Goal: Information Seeking & Learning: Find specific fact

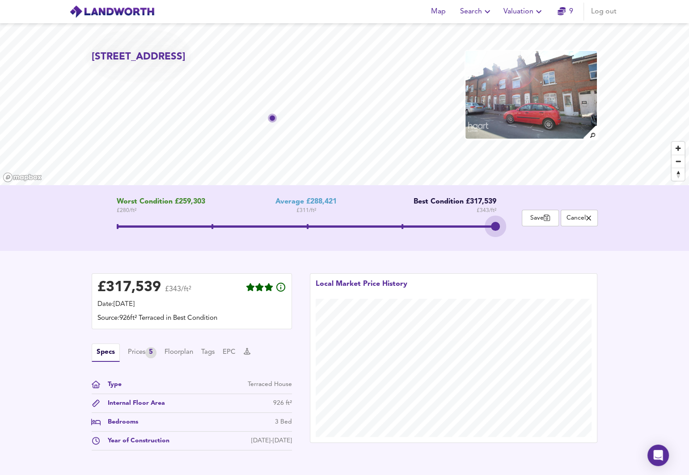
click at [488, 226] on span at bounding box center [307, 226] width 380 height 2
click at [109, 285] on div "£ 317,539" at bounding box center [129, 287] width 64 height 13
click at [148, 286] on div "£ 317,539" at bounding box center [129, 287] width 64 height 13
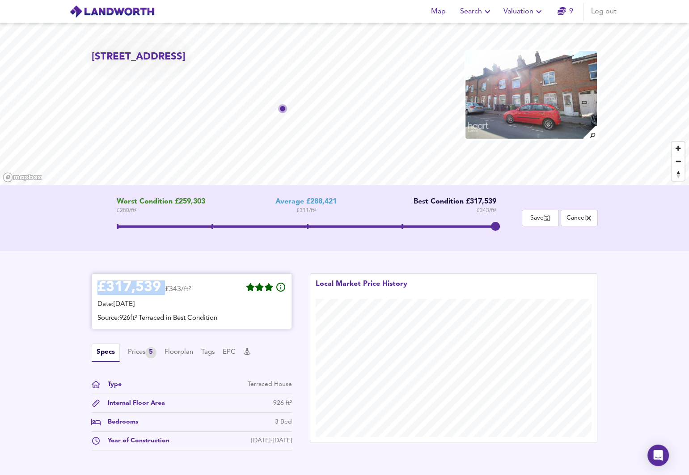
drag, startPoint x: 161, startPoint y: 286, endPoint x: 96, endPoint y: 283, distance: 64.5
click at [96, 283] on div "£ 317,539 £343/ft² Date: [DATE] Source: 926ft² Terraced in Best Condition" at bounding box center [192, 301] width 200 height 56
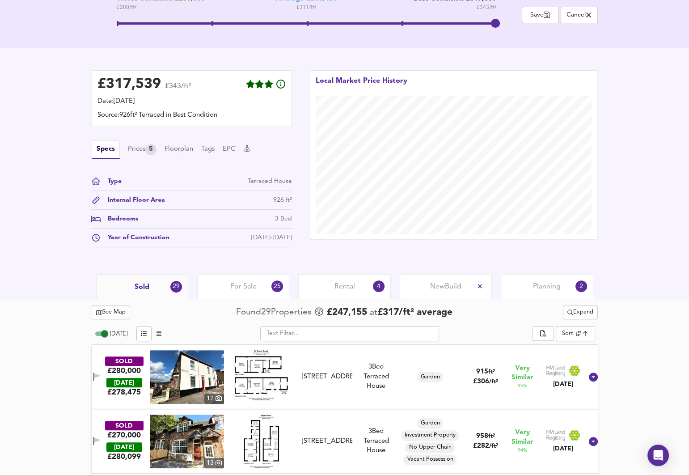
click at [63, 274] on div "Sold 29 For Sale 25 Rental 4 New Build Planning 2" at bounding box center [344, 286] width 689 height 25
